Goal: Transaction & Acquisition: Subscribe to service/newsletter

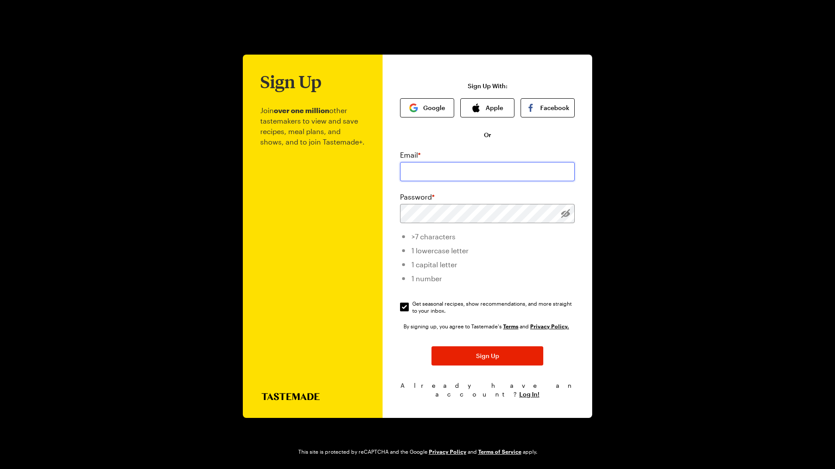
click at [420, 170] on input "email" at bounding box center [487, 171] width 175 height 19
type input "[EMAIL_ADDRESS][DOMAIN_NAME]"
drag, startPoint x: 476, startPoint y: 355, endPoint x: 338, endPoint y: 359, distance: 138.4
click at [337, 360] on div "Sign Up Join over one million other tastemakers to view and save recipes, meal …" at bounding box center [417, 236] width 349 height 363
click at [523, 392] on span "Log In!" at bounding box center [529, 394] width 20 height 9
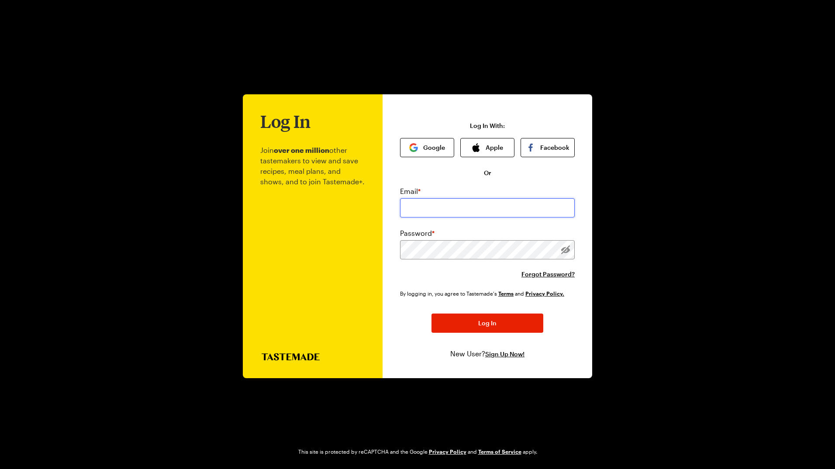
click at [433, 210] on input "email" at bounding box center [487, 207] width 175 height 19
type input "[EMAIL_ADDRESS][DOMAIN_NAME]"
click at [431, 313] on button "Log In" at bounding box center [487, 322] width 112 height 19
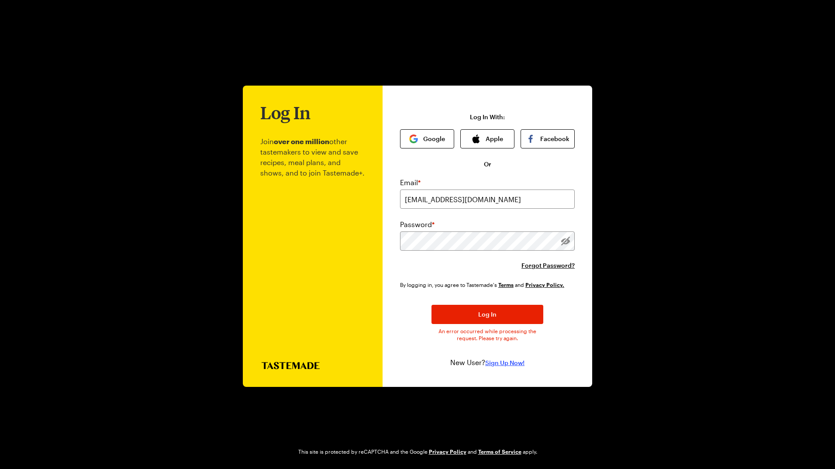
click at [493, 361] on span "Sign Up Now!" at bounding box center [504, 362] width 39 height 9
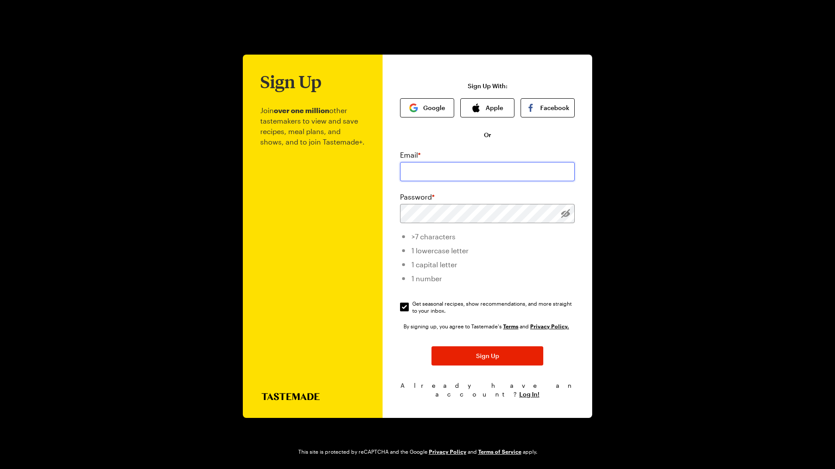
click at [440, 179] on input "email" at bounding box center [487, 171] width 175 height 19
type input "[EMAIL_ADDRESS][DOMAIN_NAME]"
click at [431, 346] on button "Sign Up" at bounding box center [487, 355] width 112 height 19
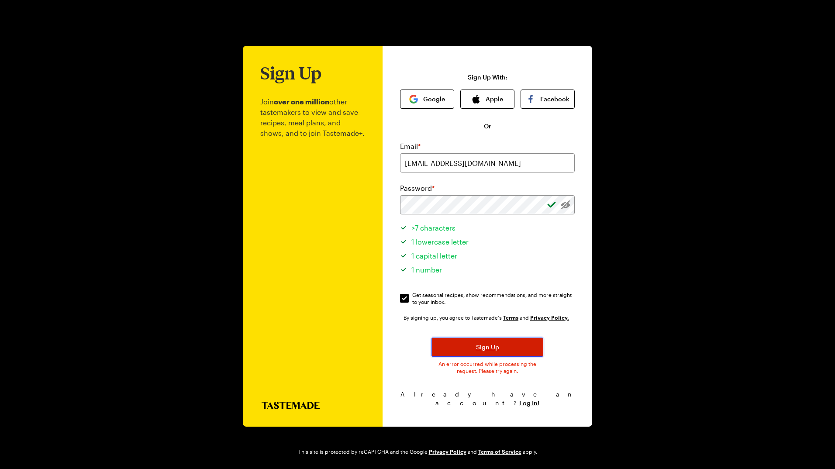
click at [494, 351] on span "Sign Up" at bounding box center [487, 347] width 23 height 9
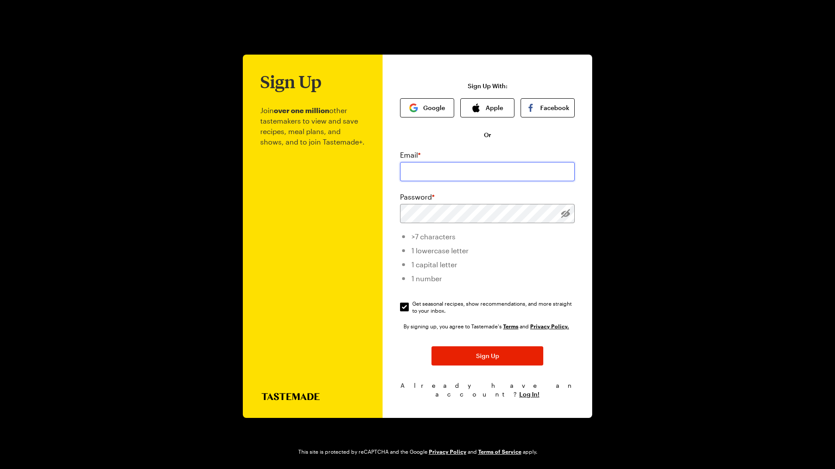
click at [455, 180] on input "email" at bounding box center [487, 171] width 175 height 19
type input "[EMAIL_ADDRESS][DOMAIN_NAME]"
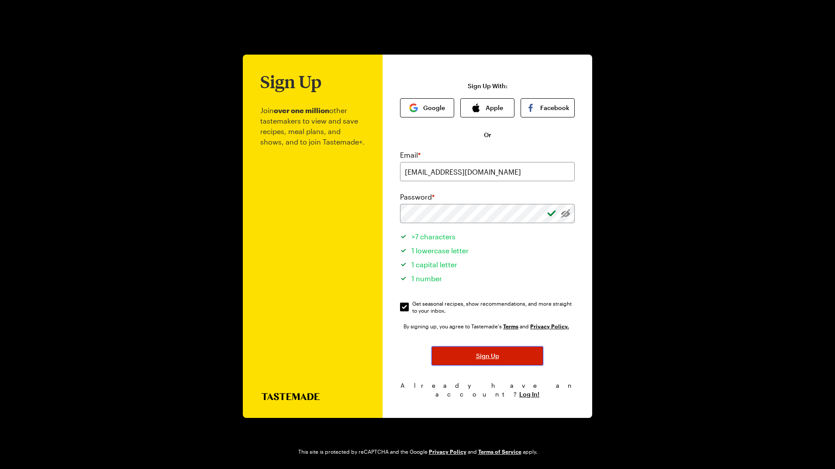
click at [490, 360] on span "Sign Up" at bounding box center [487, 355] width 23 height 9
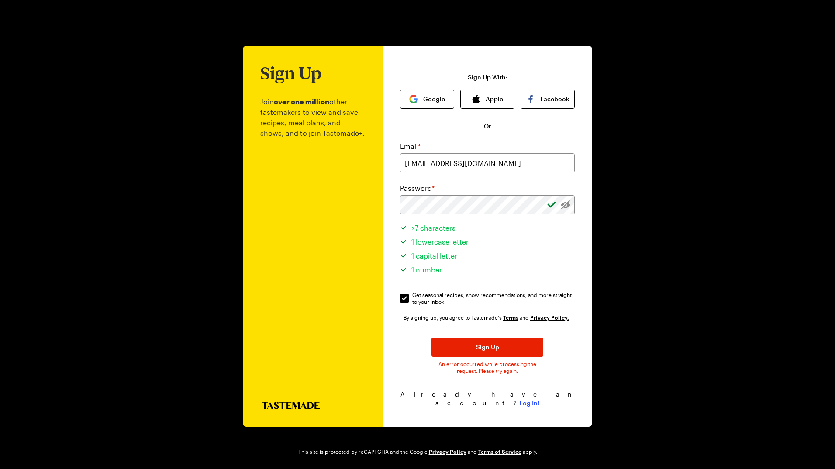
click at [523, 399] on span "Log In!" at bounding box center [529, 403] width 20 height 9
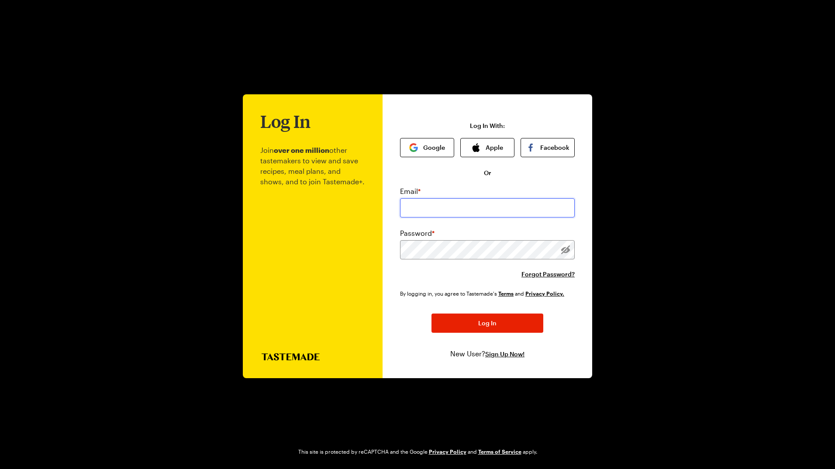
click at [457, 211] on input "email" at bounding box center [487, 207] width 175 height 19
type input "[EMAIL_ADDRESS][DOMAIN_NAME]"
click at [503, 318] on button "Log In" at bounding box center [487, 322] width 112 height 19
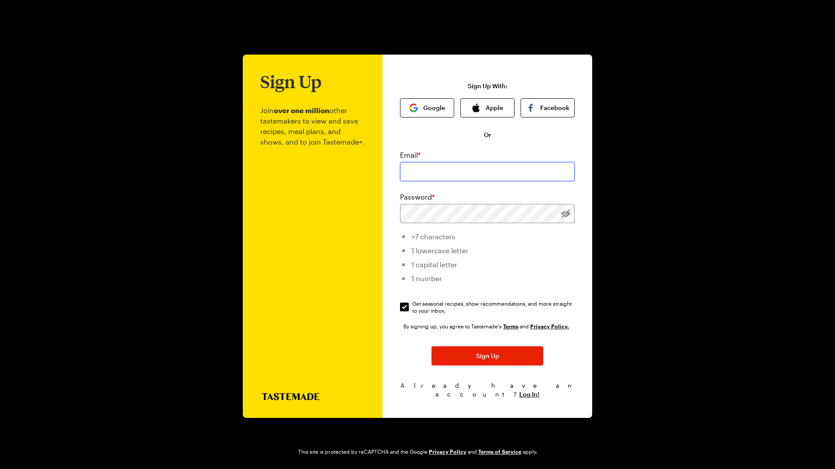
click at [464, 169] on input "email" at bounding box center [487, 171] width 175 height 19
type input "[EMAIL_ADDRESS][DOMAIN_NAME]"
click at [431, 346] on button "Sign Up" at bounding box center [487, 355] width 112 height 19
